Goal: Check status

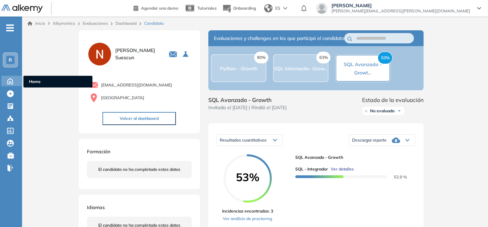
click at [8, 80] on icon at bounding box center [10, 81] width 5 height 6
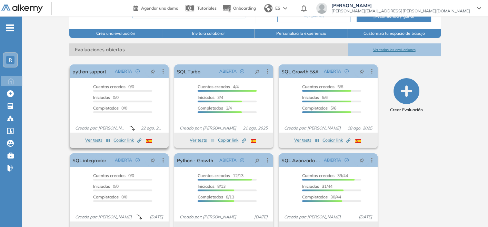
scroll to position [94, 0]
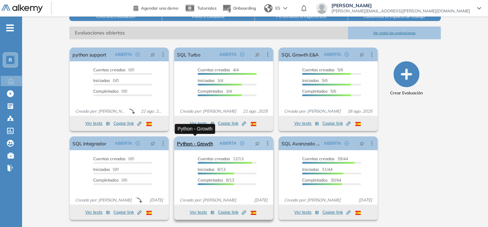
click at [190, 145] on link "Python - Growth" at bounding box center [195, 144] width 36 height 14
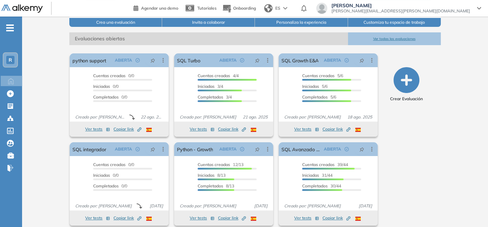
scroll to position [94, 0]
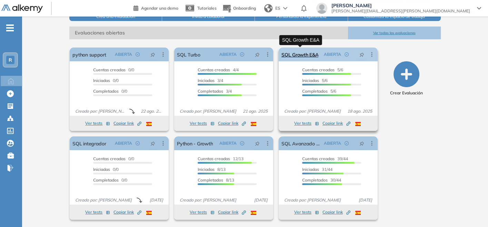
click at [309, 55] on link "SQL Growth E&A" at bounding box center [300, 55] width 37 height 14
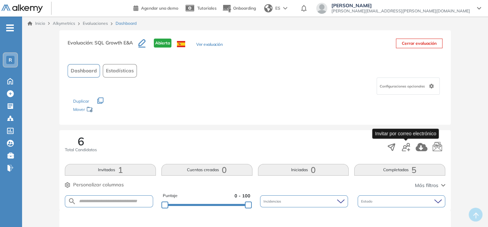
click at [408, 150] on icon "button" at bounding box center [406, 147] width 8 height 8
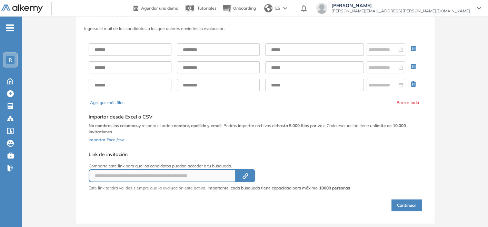
scroll to position [38, 0]
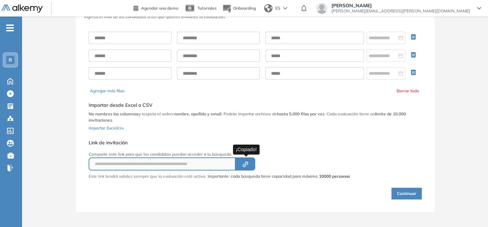
click at [246, 163] on icon "button" at bounding box center [245, 164] width 2 height 2
click at [245, 167] on button "Created by potrace 1.16, written by [PERSON_NAME] [DATE]-[DATE]" at bounding box center [246, 164] width 20 height 13
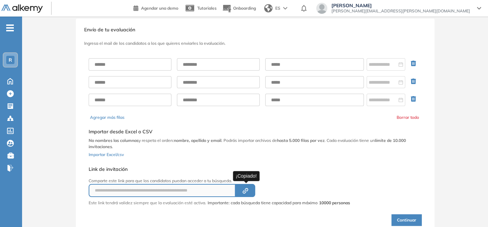
scroll to position [0, 0]
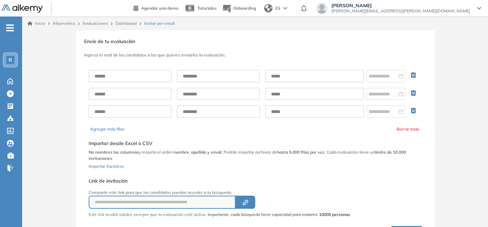
click at [132, 22] on link "Dashboard" at bounding box center [126, 23] width 21 height 5
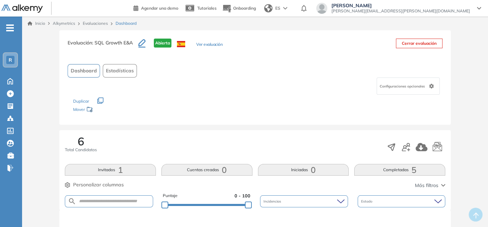
click at [90, 24] on link "Evaluaciones" at bounding box center [95, 23] width 25 height 5
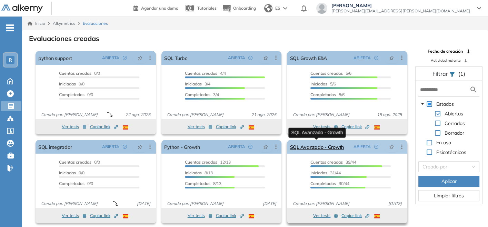
click at [327, 152] on link "SQL Avanzado - Growth" at bounding box center [317, 147] width 54 height 14
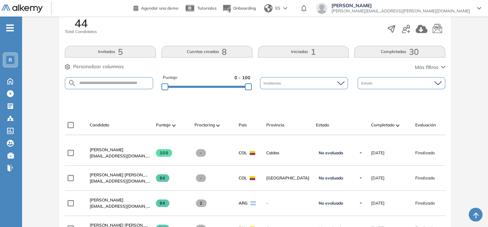
scroll to position [115, 0]
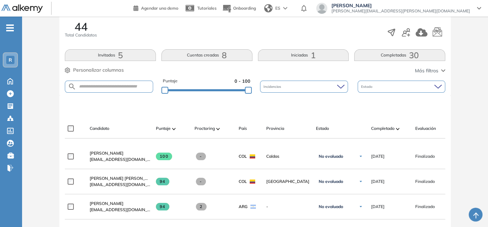
click at [341, 129] on div "Estado" at bounding box center [341, 129] width 50 height 6
click at [320, 129] on span "Estado" at bounding box center [322, 129] width 13 height 6
click at [393, 126] on span "Completado" at bounding box center [382, 129] width 23 height 6
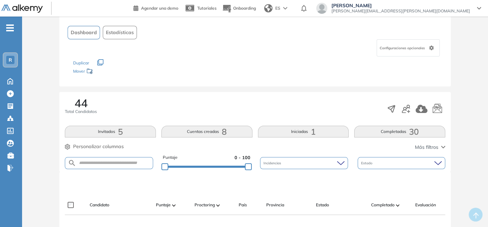
scroll to position [0, 0]
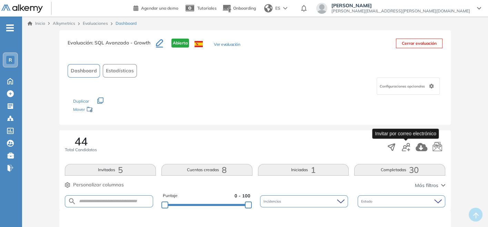
click at [403, 146] on icon "button" at bounding box center [406, 147] width 8 height 8
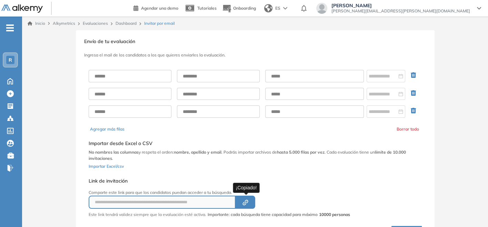
click at [244, 197] on button "Created by potrace 1.16, written by [PERSON_NAME] [DATE]-[DATE]" at bounding box center [246, 202] width 20 height 13
click at [125, 24] on link "Dashboard" at bounding box center [126, 23] width 21 height 5
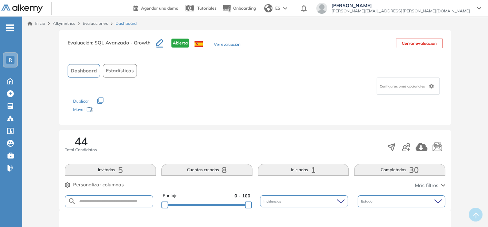
click at [176, 43] on span "Abierta" at bounding box center [180, 43] width 18 height 9
click at [219, 41] on button "Ver evaluación" at bounding box center [227, 44] width 26 height 7
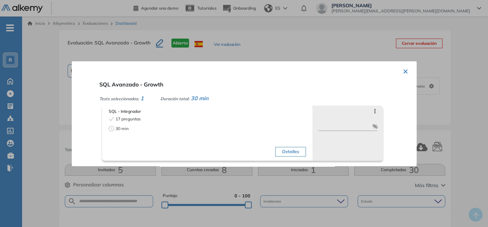
click at [403, 70] on button "×" at bounding box center [406, 70] width 6 height 13
